Goal: Task Accomplishment & Management: Complete application form

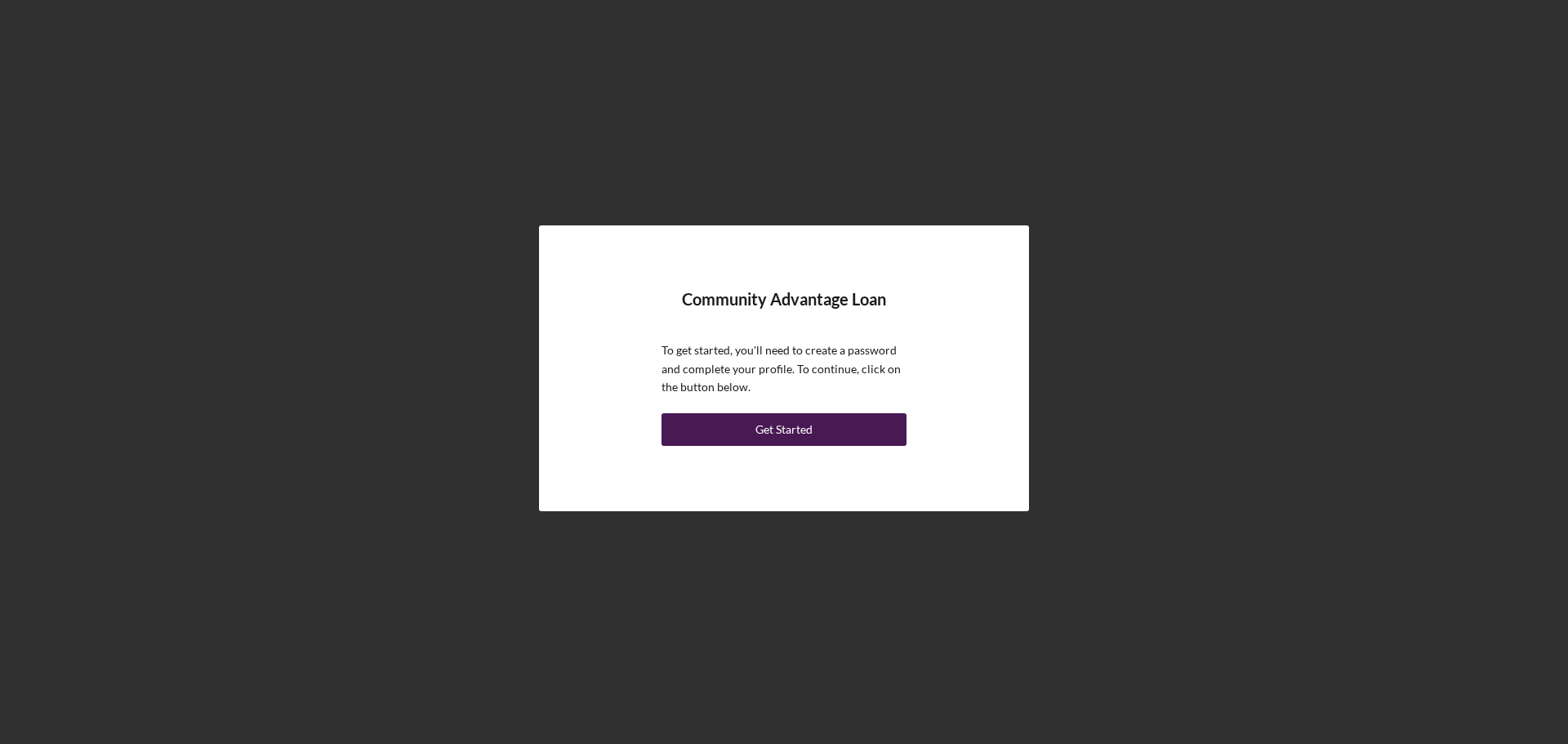
click at [758, 429] on div "Get Started" at bounding box center [783, 429] width 57 height 33
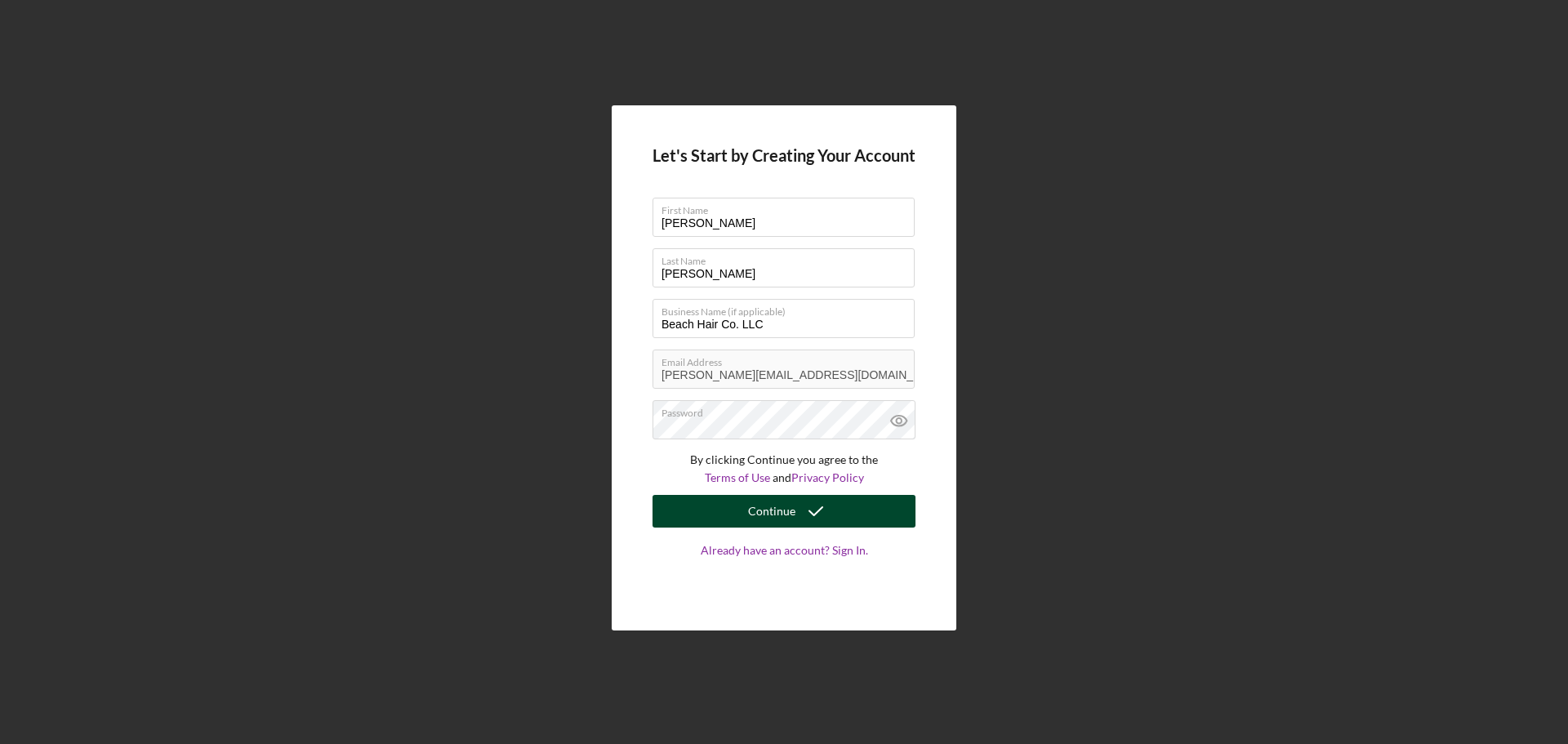
click at [808, 510] on icon "submit" at bounding box center [815, 510] width 40 height 40
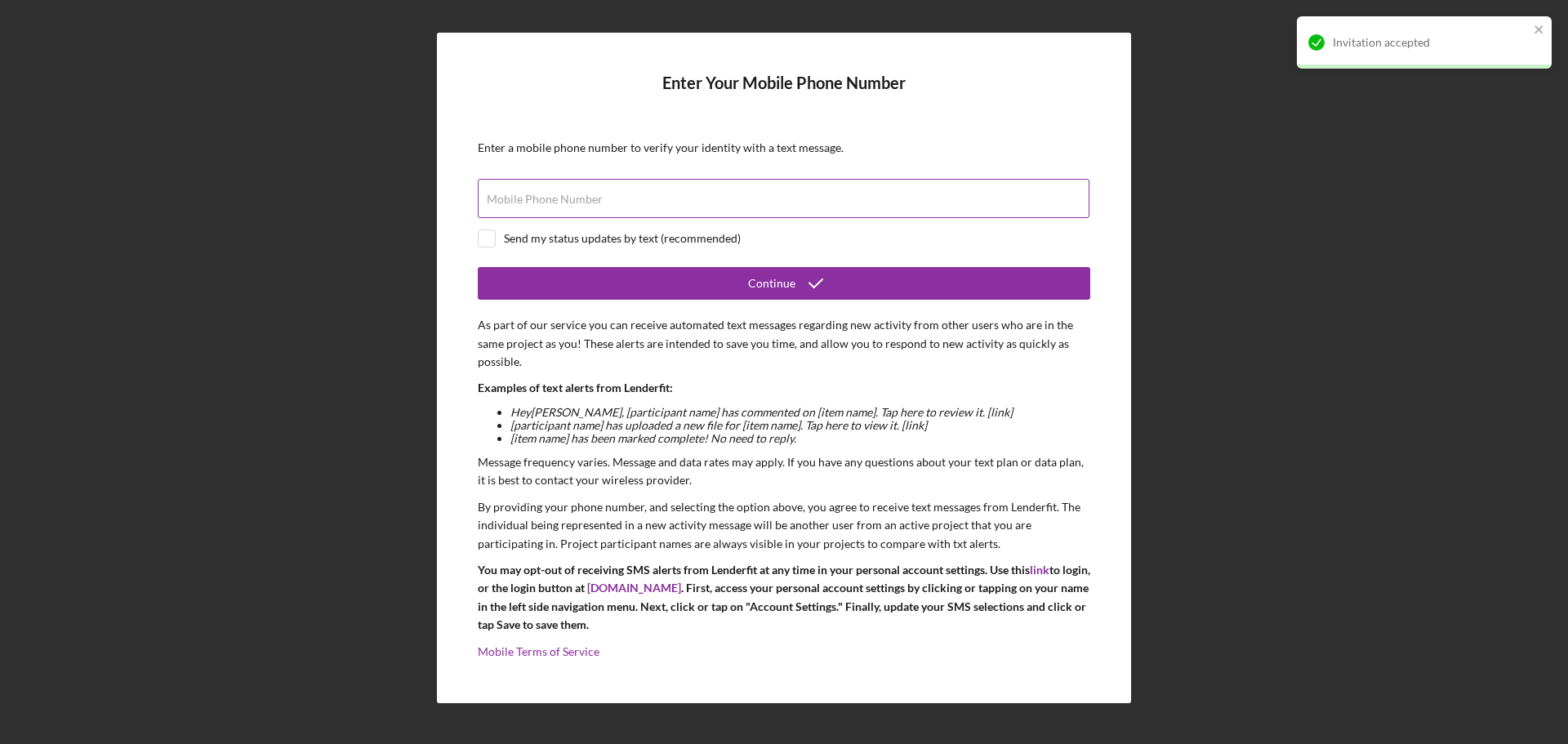
click at [773, 183] on div "Mobile Phone Number" at bounding box center [783, 198] width 612 height 40
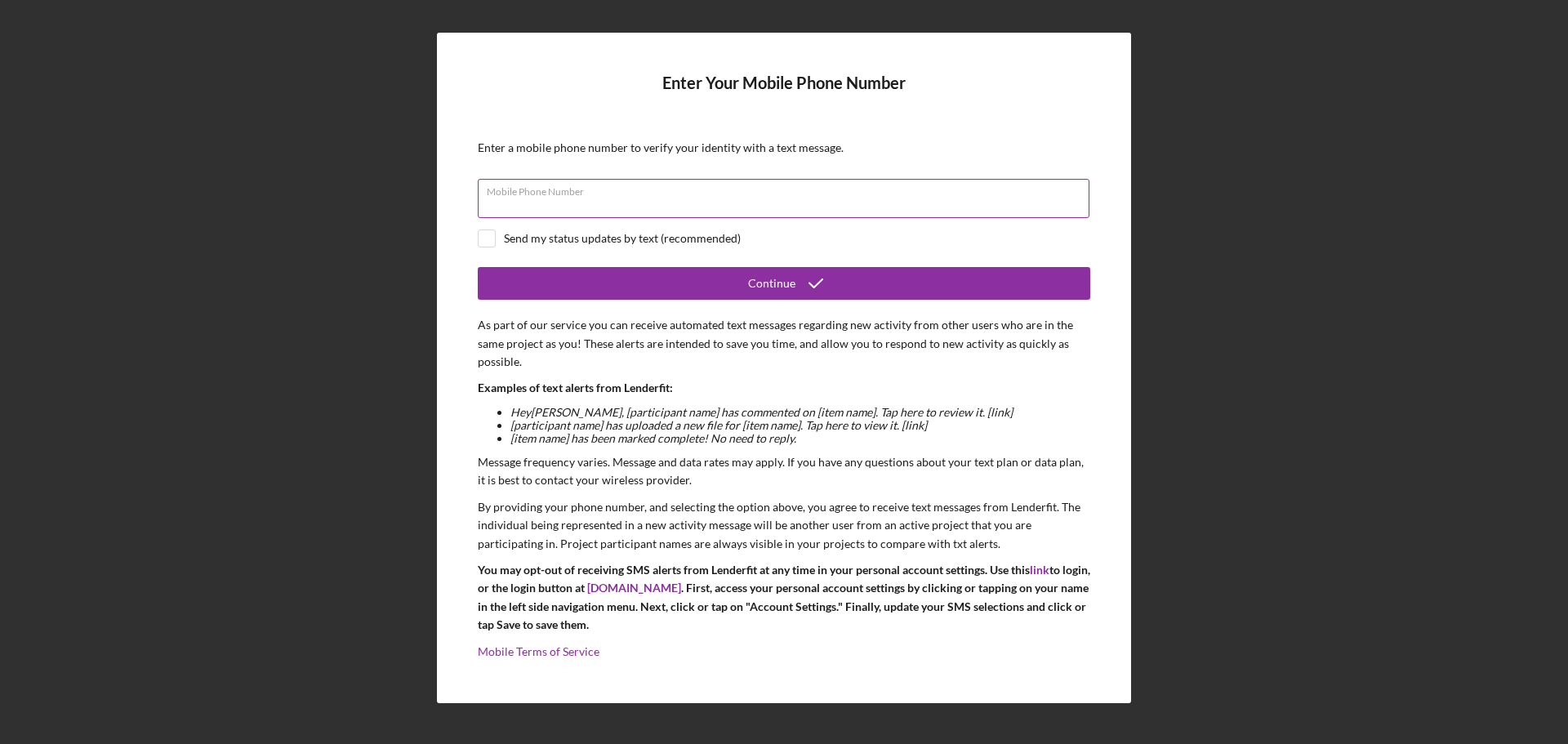
type input "[PHONE_NUMBER]"
click at [484, 234] on input "checkbox" at bounding box center [487, 239] width 17 height 17
checkbox input "true"
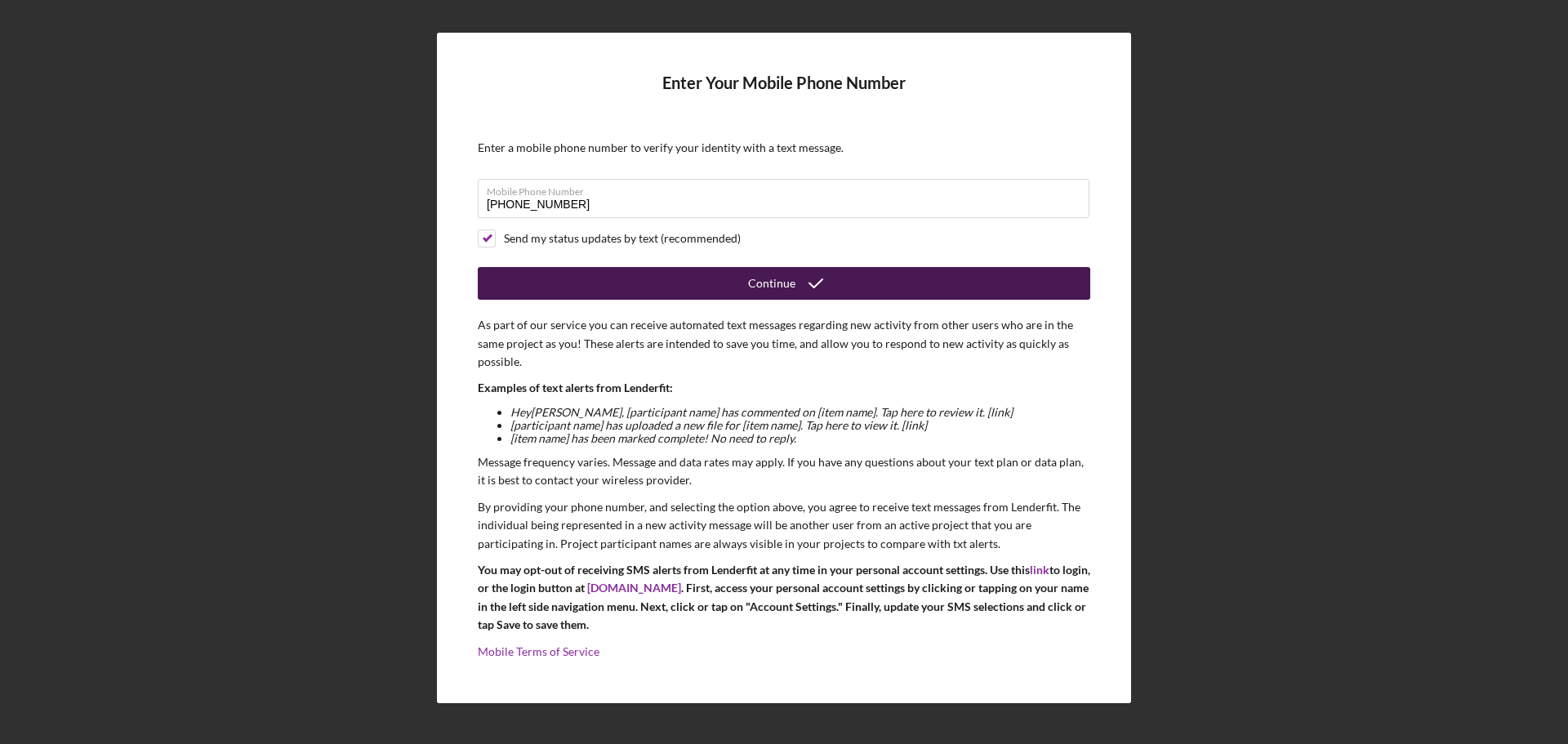
click at [729, 284] on button "Continue" at bounding box center [783, 283] width 612 height 33
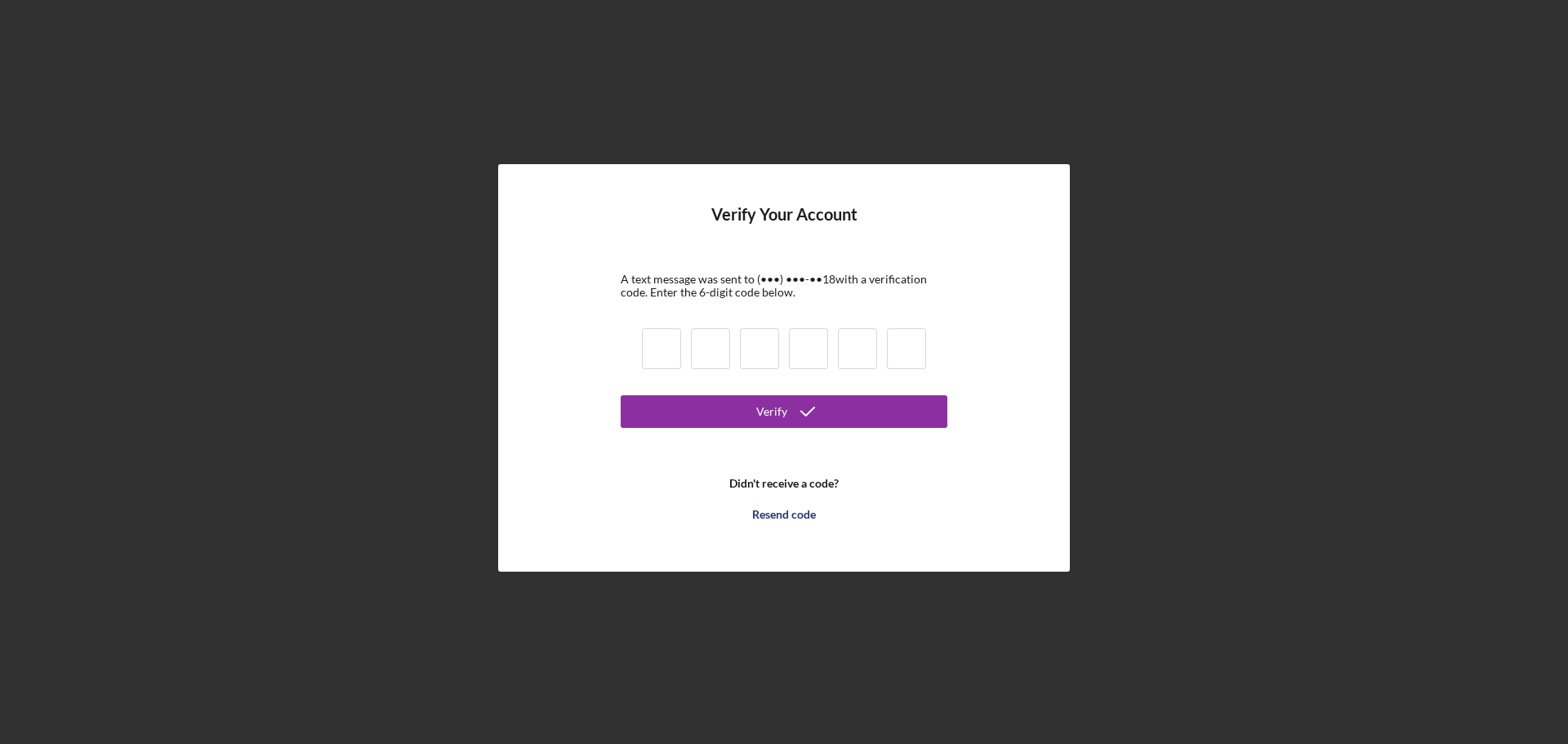
click at [660, 337] on input at bounding box center [661, 348] width 39 height 40
type input "0"
type input "9"
type input "2"
type input "9"
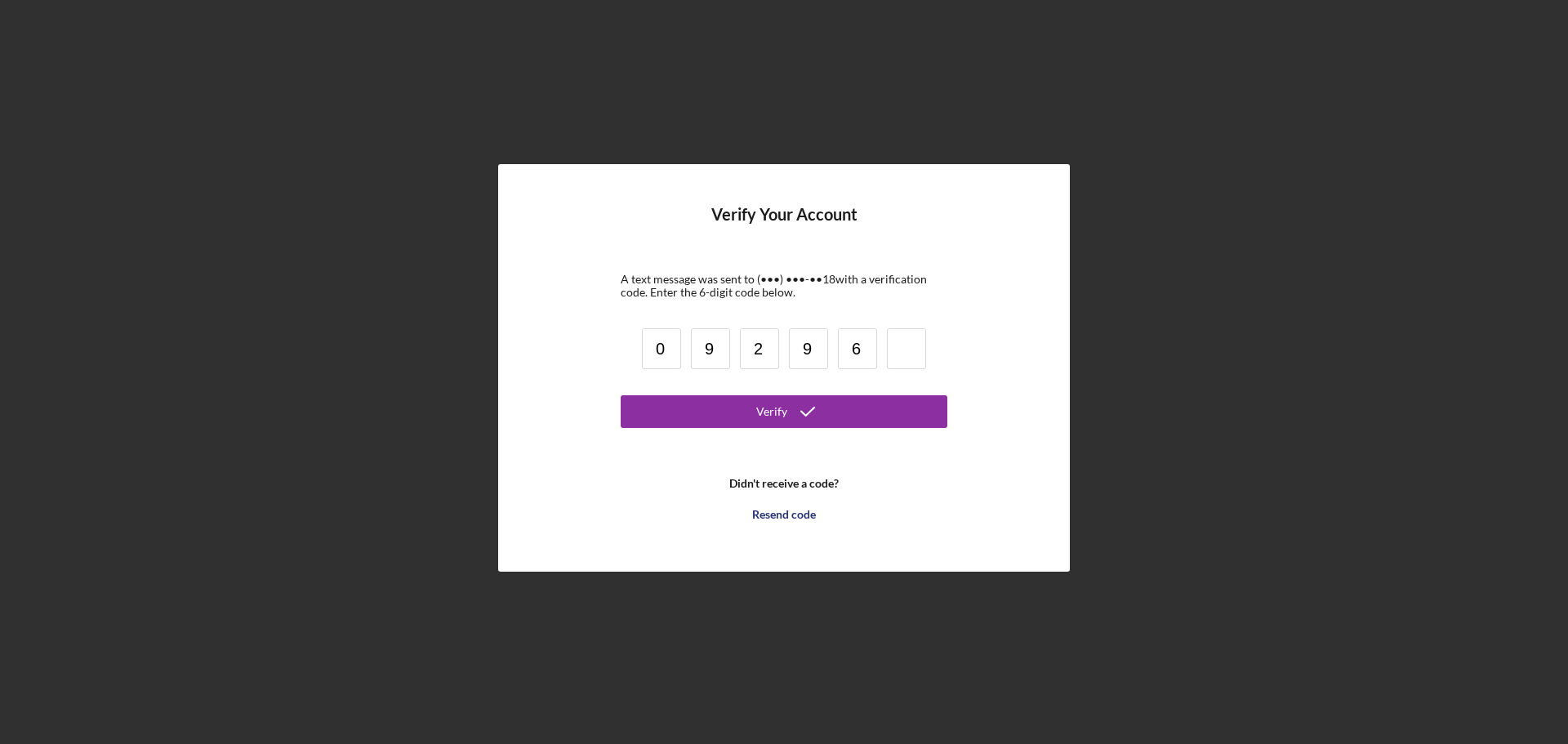
type input "6"
type input "8"
click at [750, 402] on button "Verify" at bounding box center [783, 411] width 326 height 33
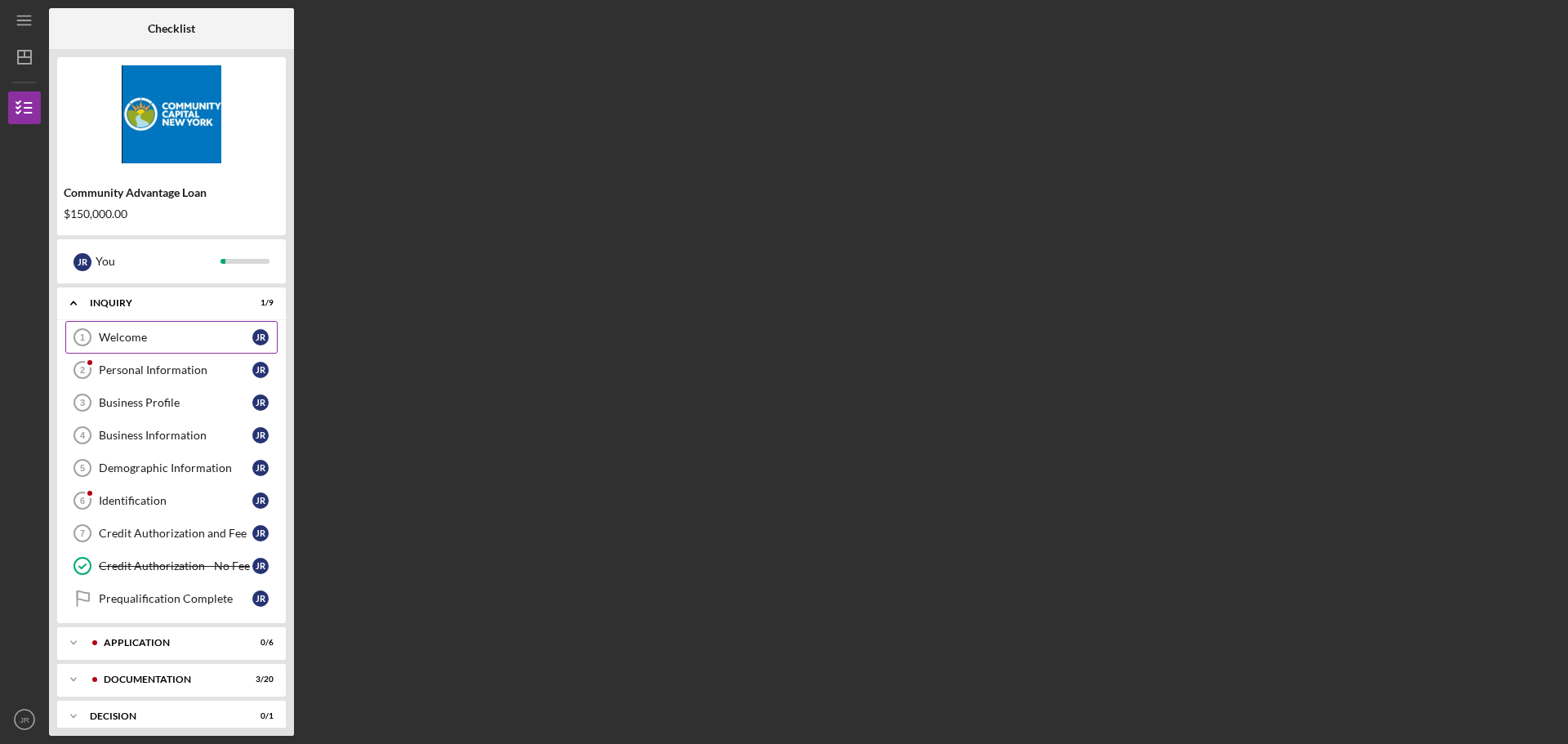
click at [131, 341] on div "Welcome" at bounding box center [176, 337] width 154 height 13
